Goal: Transaction & Acquisition: Book appointment/travel/reservation

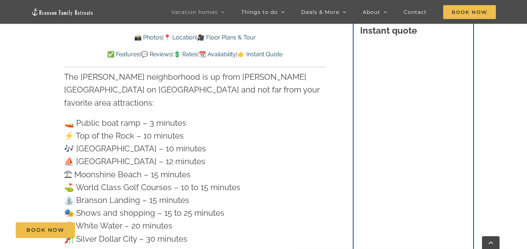
scroll to position [2190, 0]
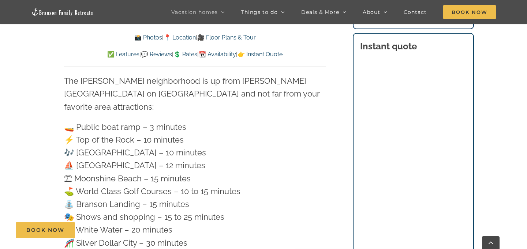
click at [325, 159] on p "🚤 Public boat ramp – 3 minutes ⚡️ Top of the Rock – 10 minutes 🎶 [GEOGRAPHIC_DA…" at bounding box center [195, 185] width 262 height 129
click at [321, 162] on p "🚤 Public boat ramp – 3 minutes ⚡️ Top of the Rock – 10 minutes 🎶 [GEOGRAPHIC_DA…" at bounding box center [195, 185] width 262 height 129
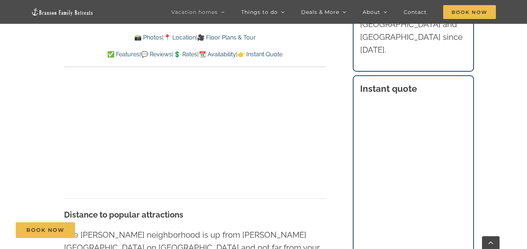
scroll to position [2034, 0]
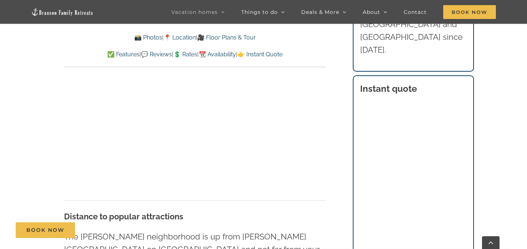
click at [313, 104] on div "Walk to the lake Hike down to the lake from our neighborhood! It’s about a 3 mi…" at bounding box center [195, 83] width 262 height 233
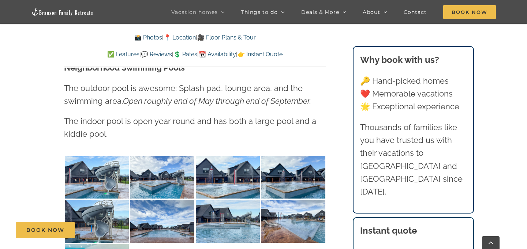
scroll to position [1673, 0]
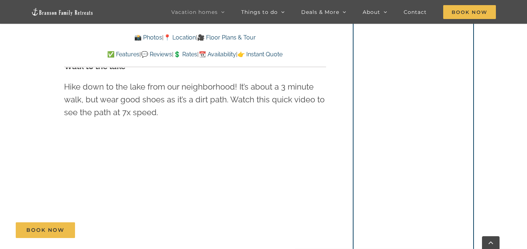
click at [225, 54] on link "📆 Availability" at bounding box center [217, 54] width 37 height 7
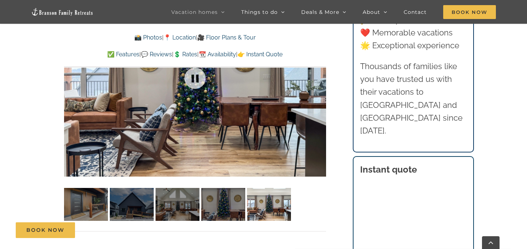
scroll to position [547, 0]
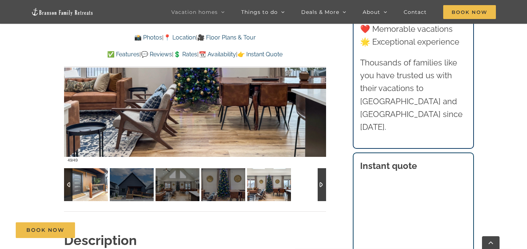
click at [98, 177] on img at bounding box center [86, 184] width 44 height 33
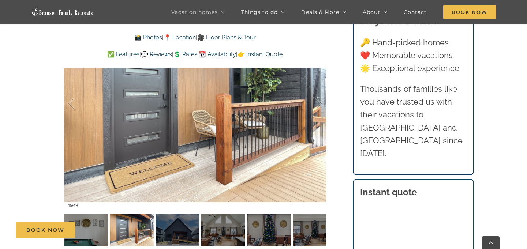
scroll to position [509, 0]
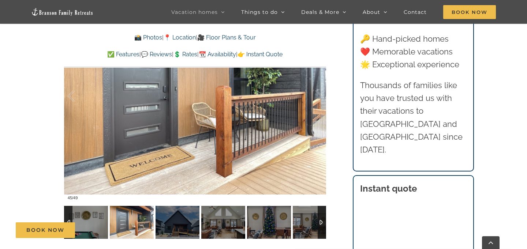
click at [324, 219] on div at bounding box center [321, 222] width 8 height 33
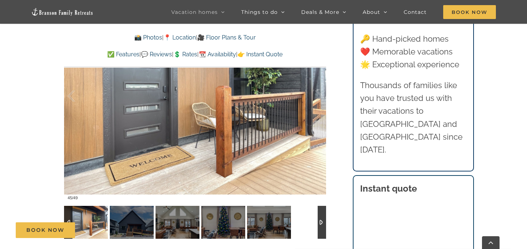
click at [324, 219] on div at bounding box center [321, 222] width 8 height 33
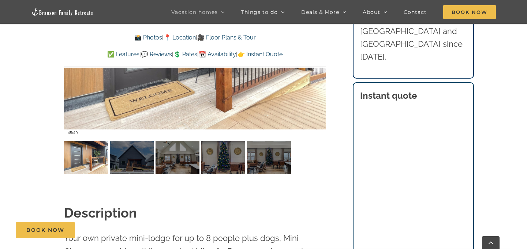
scroll to position [561, 0]
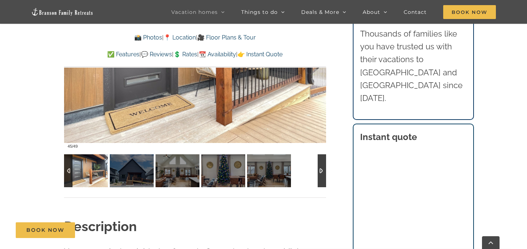
click at [321, 169] on div at bounding box center [321, 170] width 8 height 33
click at [322, 169] on div at bounding box center [321, 170] width 8 height 33
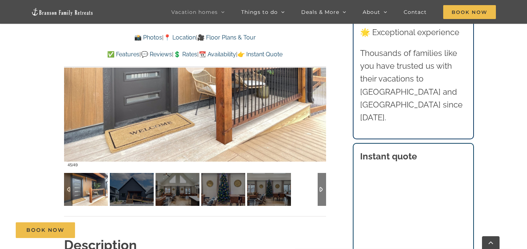
scroll to position [541, 0]
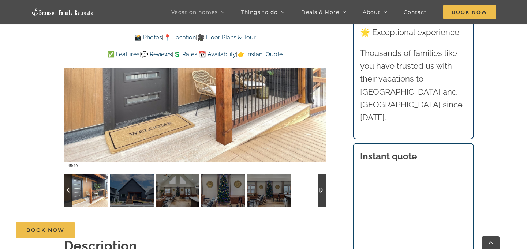
click at [318, 192] on div at bounding box center [321, 190] width 8 height 33
click at [319, 192] on div at bounding box center [321, 190] width 8 height 33
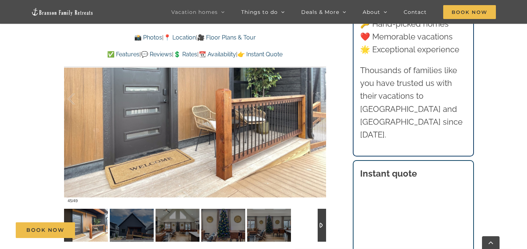
scroll to position [492, 0]
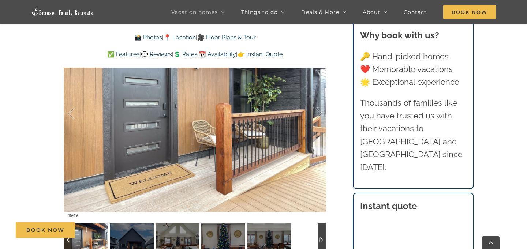
click at [68, 241] on div at bounding box center [68, 239] width 8 height 33
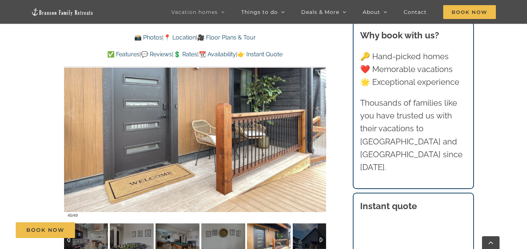
click at [68, 241] on div at bounding box center [68, 239] width 8 height 33
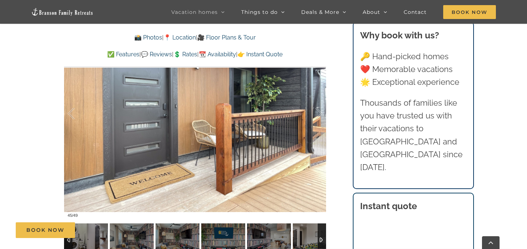
click at [68, 241] on div at bounding box center [68, 239] width 8 height 33
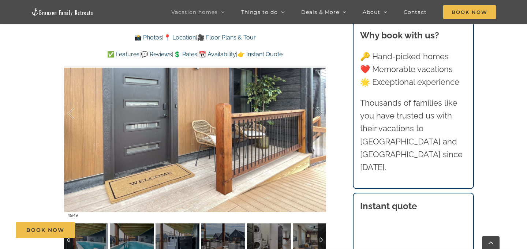
click at [68, 241] on div at bounding box center [68, 239] width 8 height 33
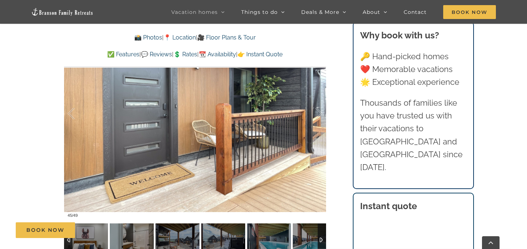
click at [68, 241] on div at bounding box center [68, 239] width 8 height 33
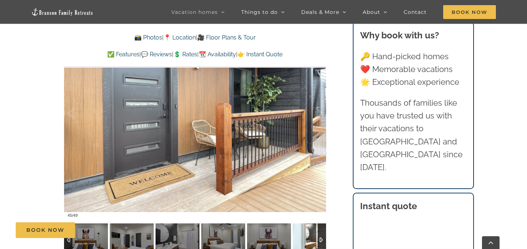
click at [315, 239] on img at bounding box center [315, 239] width 44 height 33
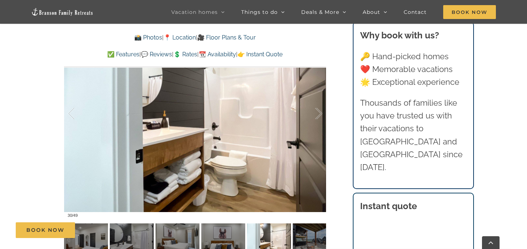
click at [319, 237] on div "Book Now" at bounding box center [269, 230] width 506 height 16
click at [322, 236] on div "Book Now" at bounding box center [269, 230] width 506 height 16
click at [323, 239] on div at bounding box center [321, 239] width 8 height 33
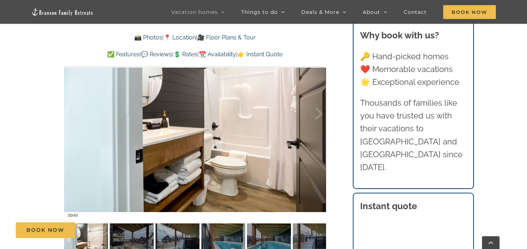
click at [187, 238] on img at bounding box center [177, 239] width 44 height 33
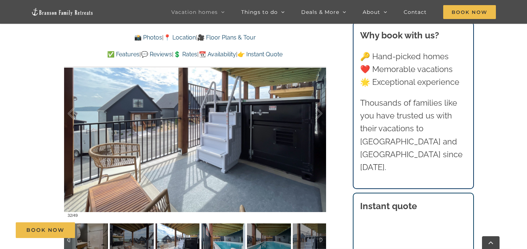
click at [216, 237] on div "Book Now" at bounding box center [269, 230] width 506 height 16
click at [223, 236] on div "Book Now" at bounding box center [269, 230] width 506 height 16
click at [278, 235] on div "Book Now" at bounding box center [269, 230] width 506 height 16
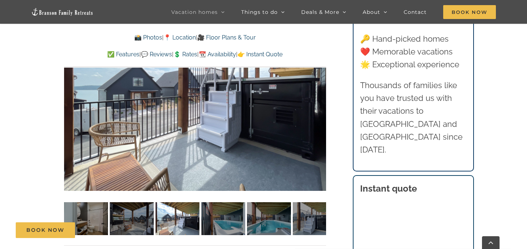
scroll to position [524, 0]
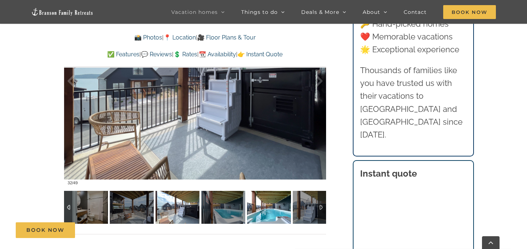
click at [253, 207] on img at bounding box center [269, 207] width 44 height 33
